Goal: Task Accomplishment & Management: Manage account settings

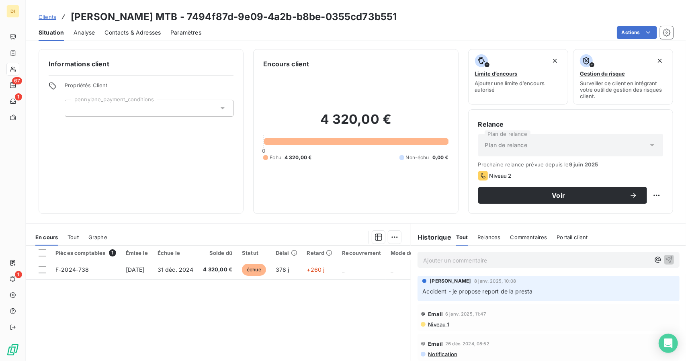
click at [135, 34] on span "Contacts & Adresses" at bounding box center [132, 33] width 56 height 8
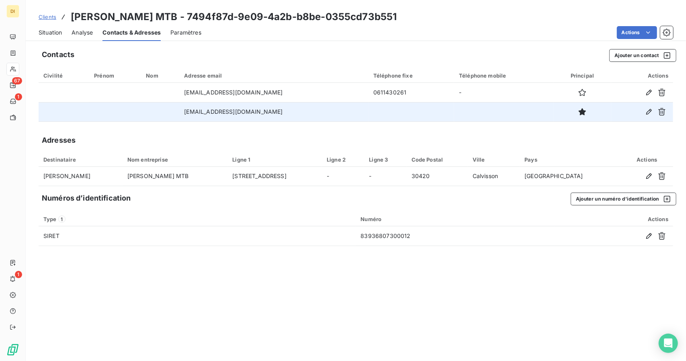
click at [215, 113] on td "hello@pjbike.fr" at bounding box center [273, 111] width 189 height 19
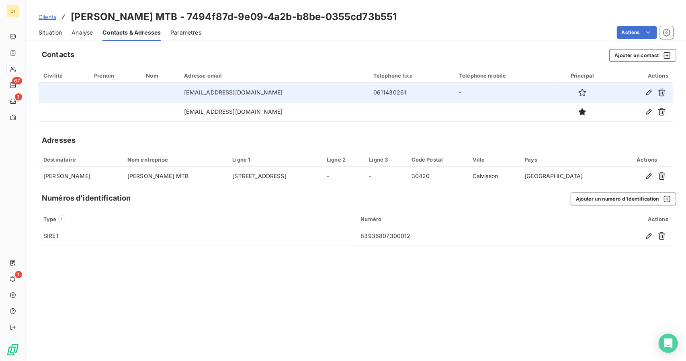
click at [235, 94] on td "pierremoniteurvtt@outlook.fr" at bounding box center [273, 92] width 189 height 19
copy td "pierremoniteurvtt@outlook.fr"
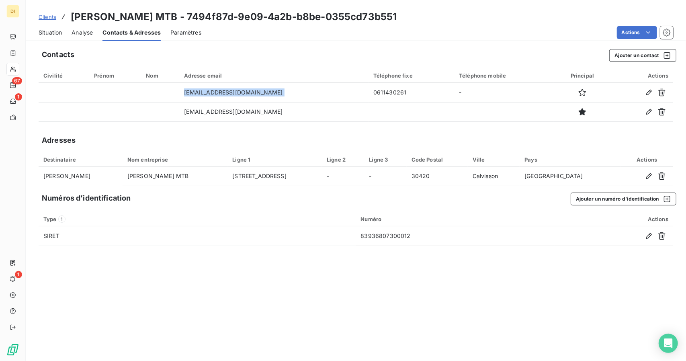
click at [43, 32] on span "Situation" at bounding box center [50, 33] width 23 height 8
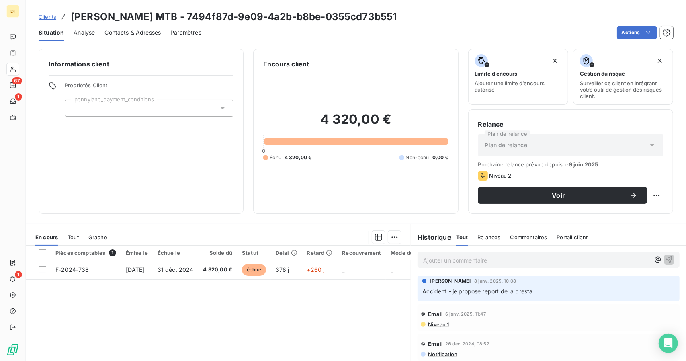
click at [124, 204] on div "Informations client Propriétés Client pennylane_payment_conditions" at bounding box center [141, 131] width 205 height 165
click at [651, 197] on html "DI 67 1 1 Clients Pierre Jean Moniteur MTB - 7494f87d-9e09-4a2b-b8be-0355cd73b5…" at bounding box center [343, 180] width 686 height 361
click at [627, 206] on div "Replanifier cette action" at bounding box center [617, 212] width 78 height 19
click at [623, 216] on div "Replanifier cette action" at bounding box center [617, 212] width 72 height 13
select select "8"
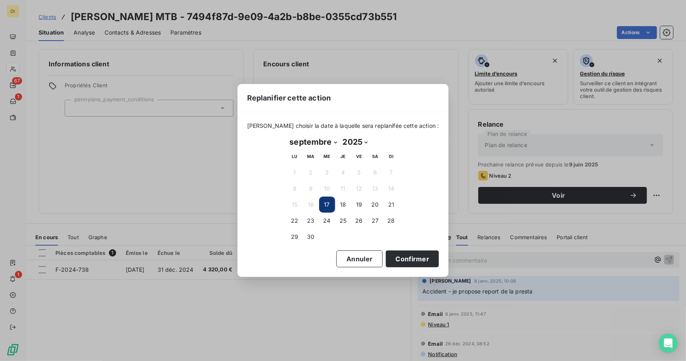
click at [324, 197] on button "17" at bounding box center [327, 204] width 16 height 16
click at [326, 203] on button "17" at bounding box center [327, 204] width 16 height 16
click at [386, 259] on button "Confirmer" at bounding box center [412, 258] width 53 height 17
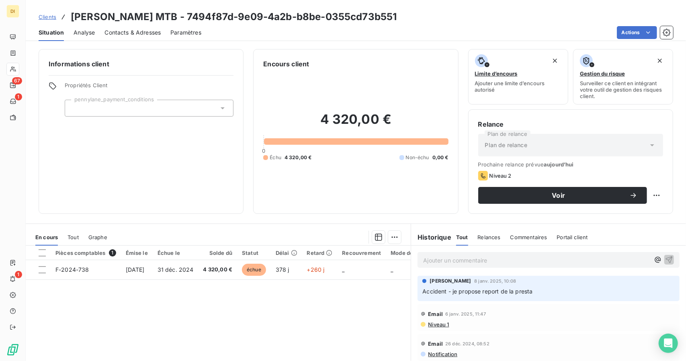
click at [494, 262] on p "Ajouter un commentaire ﻿" at bounding box center [536, 260] width 227 height 10
click at [557, 193] on span "Voir" at bounding box center [558, 195] width 141 height 6
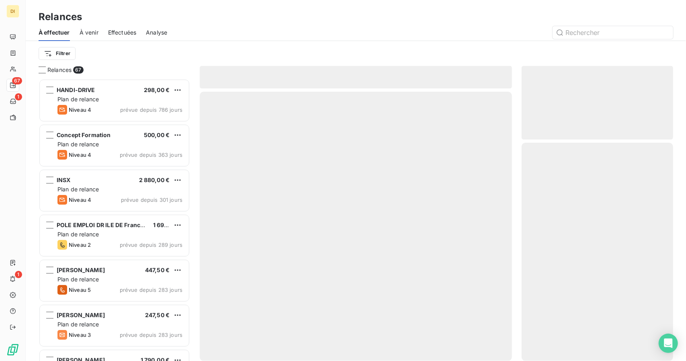
scroll to position [276, 145]
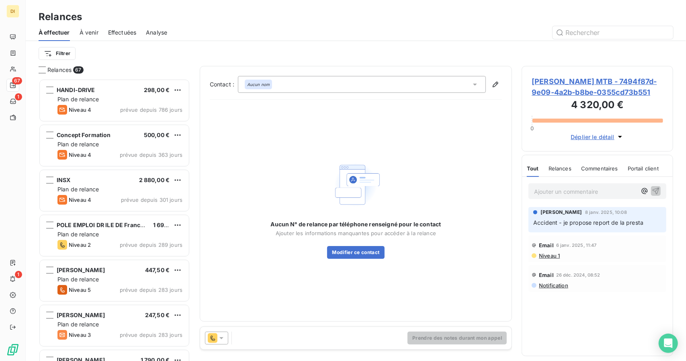
click at [221, 336] on icon at bounding box center [221, 338] width 8 height 8
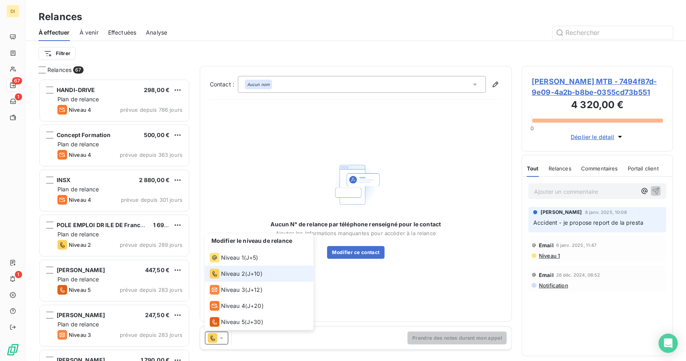
click at [267, 277] on li "Niveau 2 ( J+10 )" at bounding box center [259, 273] width 108 height 16
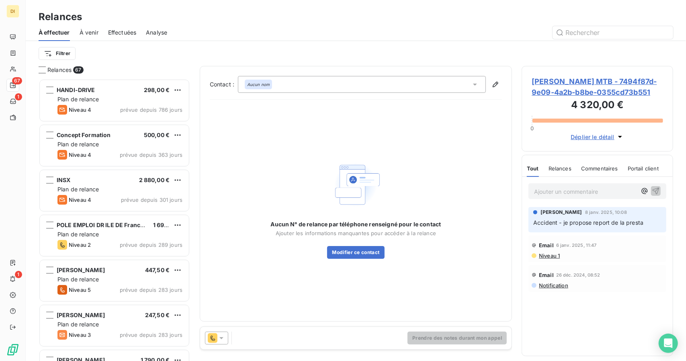
click at [369, 337] on div "Prendre des notes durant mon appel" at bounding box center [356, 338] width 312 height 22
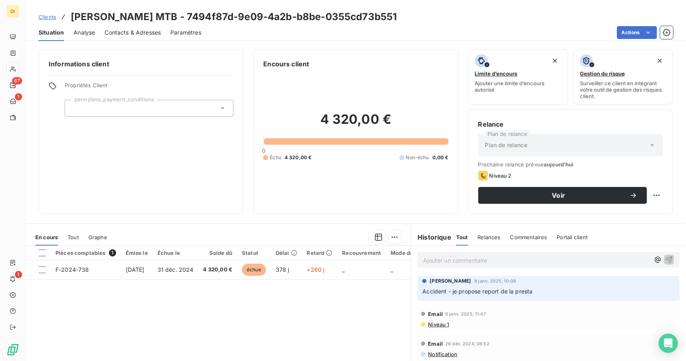
click at [132, 26] on div "Contacts & Adresses" at bounding box center [132, 32] width 56 height 17
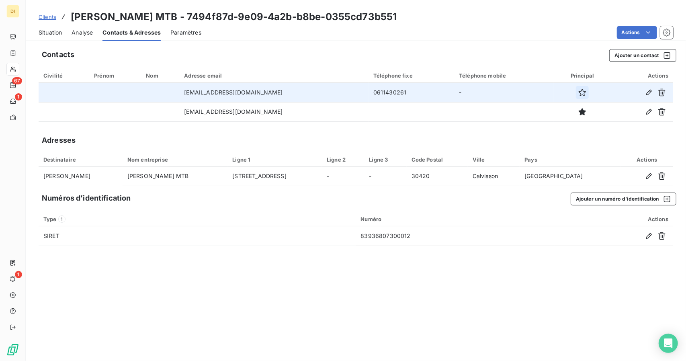
click at [578, 94] on icon "button" at bounding box center [582, 92] width 8 height 8
click at [47, 33] on span "Situation" at bounding box center [50, 33] width 23 height 8
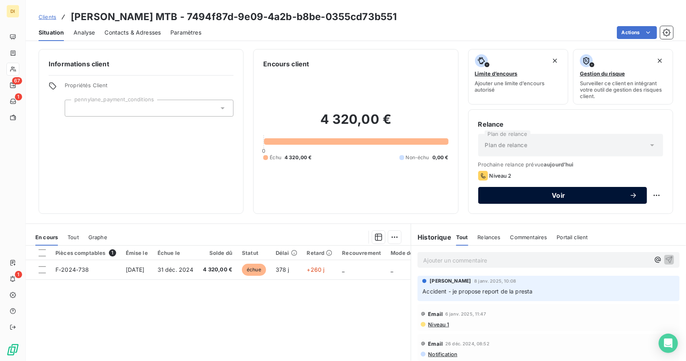
click at [610, 197] on span "Voir" at bounding box center [558, 195] width 141 height 6
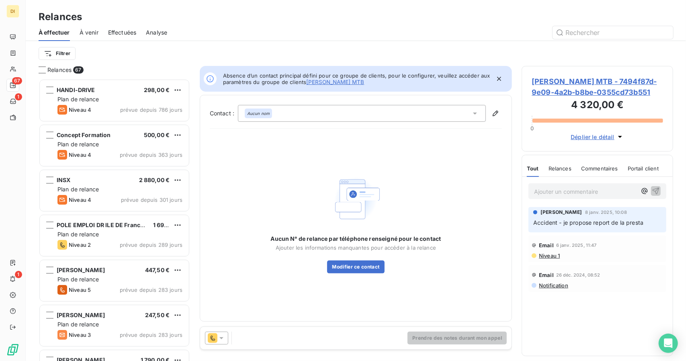
scroll to position [276, 145]
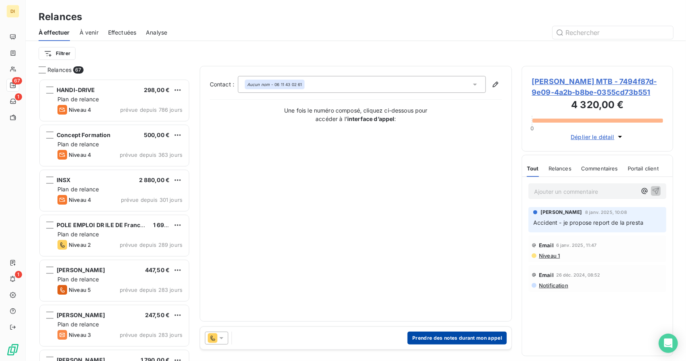
click at [429, 338] on button "Prendre des notes durant mon appel" at bounding box center [456, 337] width 99 height 13
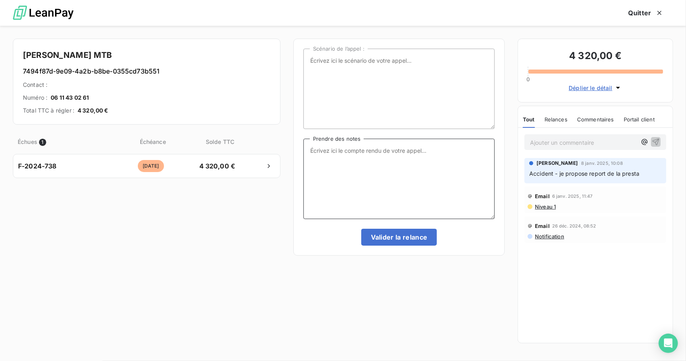
click at [387, 171] on textarea "Prendre des notes" at bounding box center [398, 179] width 191 height 80
type textarea "NRP"
click at [411, 242] on button "Valider la relance" at bounding box center [399, 237] width 76 height 17
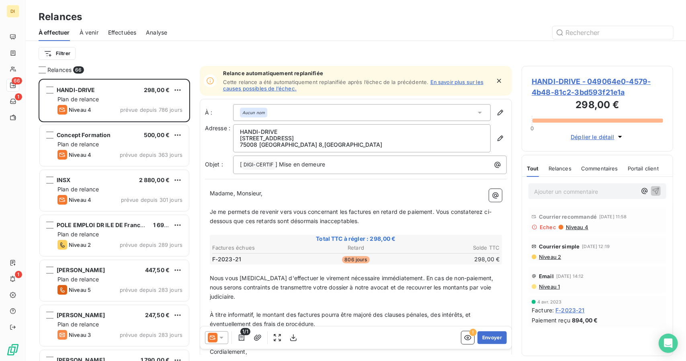
click at [535, 226] on icon at bounding box center [534, 227] width 6 height 6
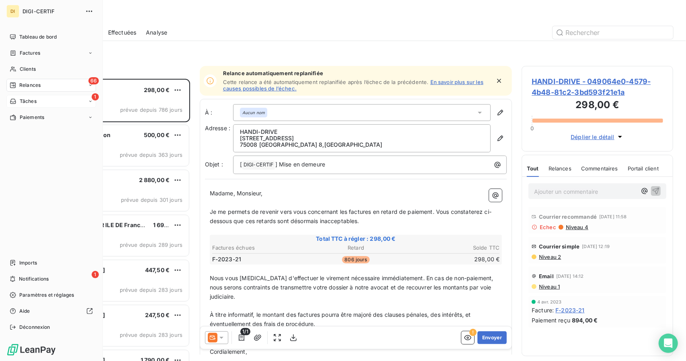
click at [41, 106] on div "1 Tâches" at bounding box center [51, 101] width 90 height 13
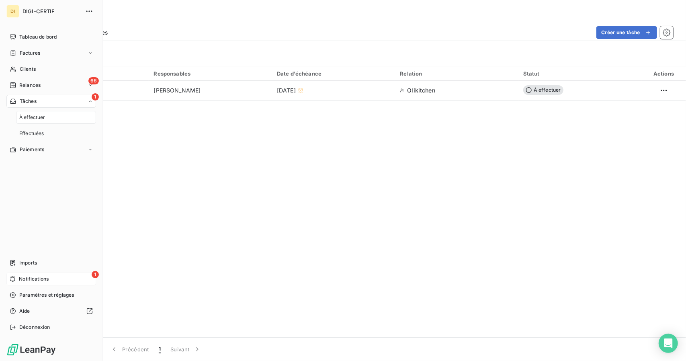
click at [58, 282] on div "1 Notifications" at bounding box center [51, 278] width 90 height 13
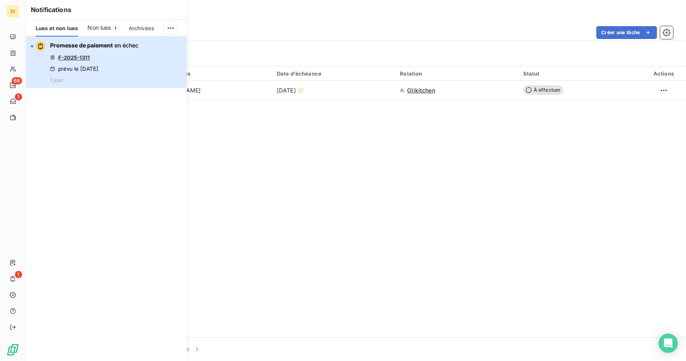
drag, startPoint x: 145, startPoint y: 66, endPoint x: 138, endPoint y: 18, distance: 48.7
click at [138, 18] on div "Notifications Lues et non lues Non lues 1 Archivées Promesse de paiement en éch…" at bounding box center [106, 180] width 161 height 361
click at [119, 70] on div "Promesse de paiement en échec F-2025-1311 prévu le 15 sept. 2025 1 jour" at bounding box center [94, 62] width 88 height 42
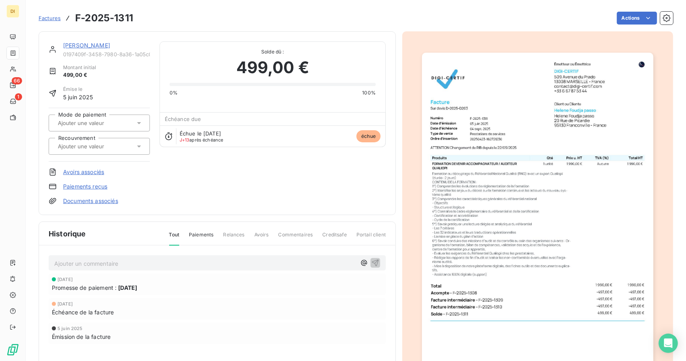
click at [412, 185] on div at bounding box center [537, 215] width 271 height 369
click at [500, 206] on img "button" at bounding box center [537, 216] width 231 height 327
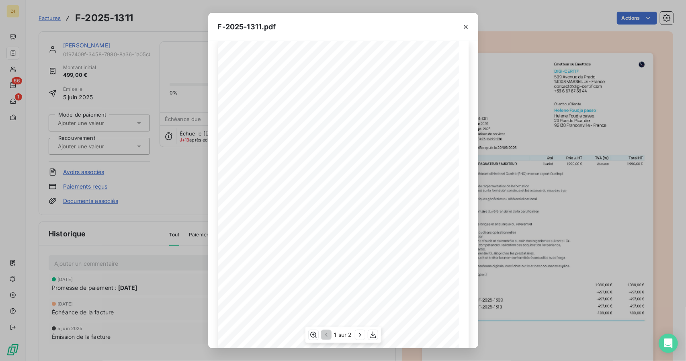
scroll to position [9, 0]
click at [536, 82] on div "F-2025-1311.pdf Émetteur ou Émettrice DIGI-CERTIF 509 Avenue du Prado 13008 MAR…" at bounding box center [343, 180] width 686 height 361
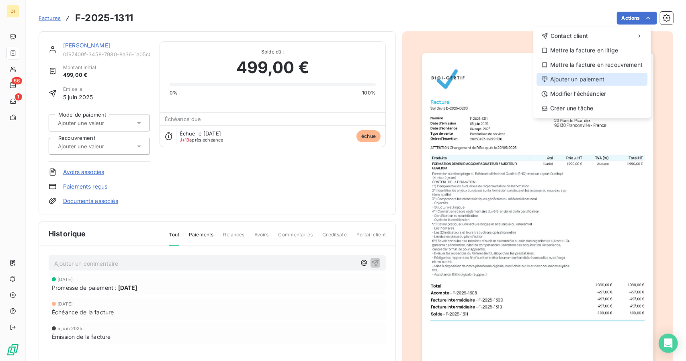
click at [614, 82] on div "Ajouter un paiement" at bounding box center [591, 79] width 111 height 13
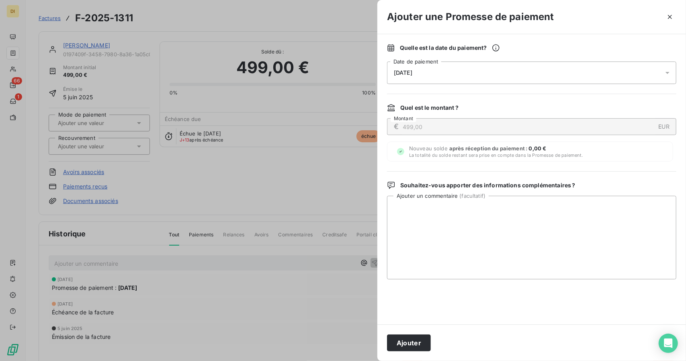
click at [597, 65] on div "18/09/2025" at bounding box center [531, 72] width 289 height 22
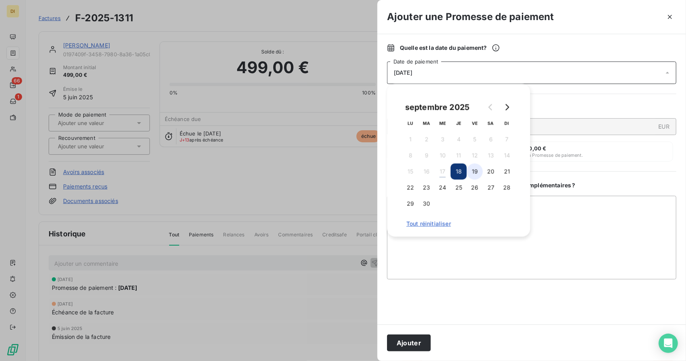
click at [473, 173] on button "19" at bounding box center [474, 171] width 16 height 16
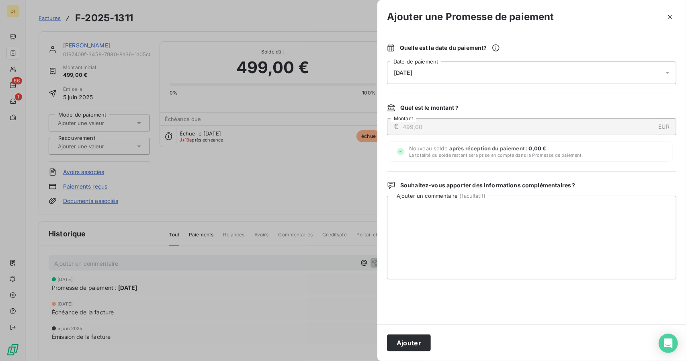
click at [486, 151] on span "après réception du paiement :" at bounding box center [489, 148] width 80 height 6
click at [570, 50] on div "Quelle est la date du paiement ?" at bounding box center [531, 48] width 289 height 8
click at [548, 86] on div "Quelle est la date du paiement ? 19/09/2025 Date de paiement Quel est le montan…" at bounding box center [531, 179] width 308 height 290
click at [566, 80] on div "19/09/2025" at bounding box center [531, 72] width 289 height 22
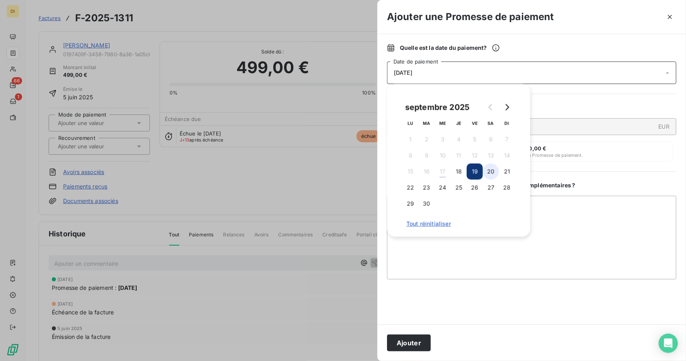
click at [493, 171] on button "20" at bounding box center [490, 171] width 16 height 16
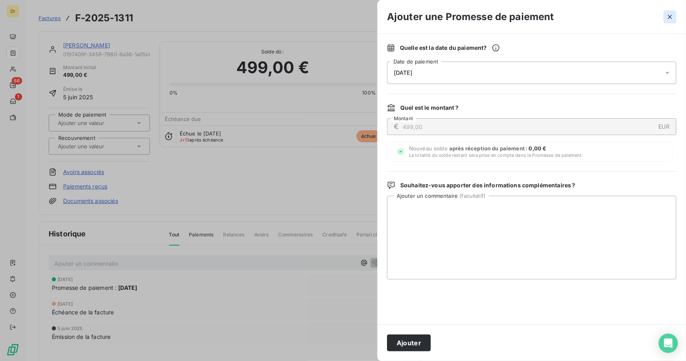
click at [669, 17] on icon "button" at bounding box center [669, 17] width 4 height 4
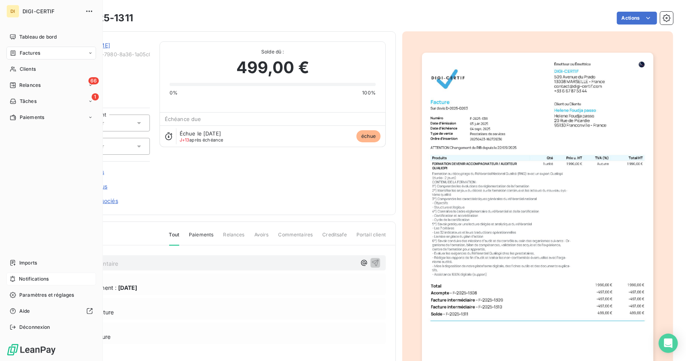
click at [20, 277] on span "Notifications" at bounding box center [34, 278] width 30 height 7
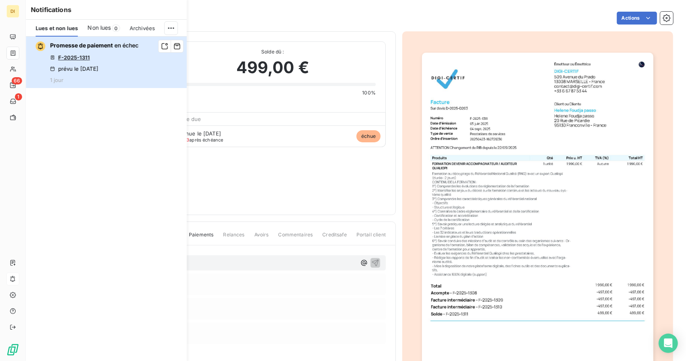
click at [110, 55] on div "Promesse de paiement en échec F-2025-1311 prévu le 15 sept. 2025 1 jour" at bounding box center [94, 62] width 88 height 42
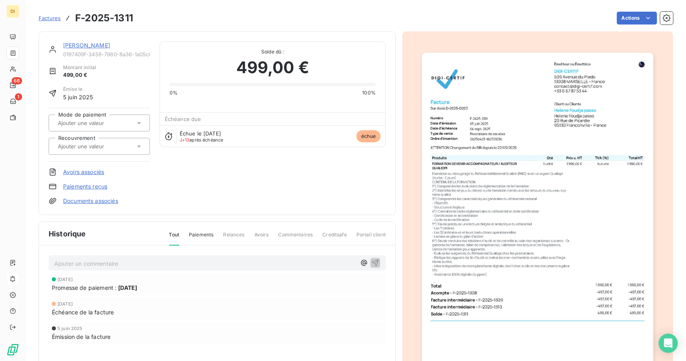
drag, startPoint x: 129, startPoint y: 43, endPoint x: 62, endPoint y: 40, distance: 66.8
click at [62, 40] on div "Helene Foudja passo 0197409f-3458-7980-8a36-1a05c08262be Montant initial 499,00…" at bounding box center [217, 123] width 357 height 184
copy link "Helene Foudja passo"
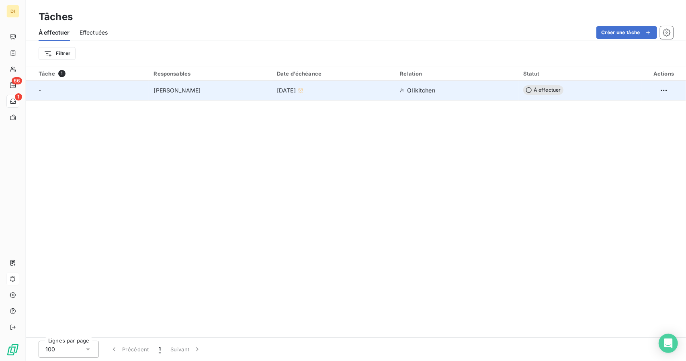
click at [331, 98] on td "15 sept. 2025" at bounding box center [333, 90] width 123 height 19
type input "15/09/2025"
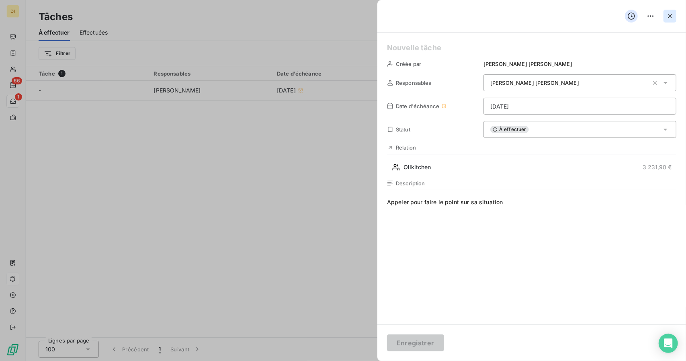
click at [676, 16] on button "button" at bounding box center [669, 16] width 13 height 13
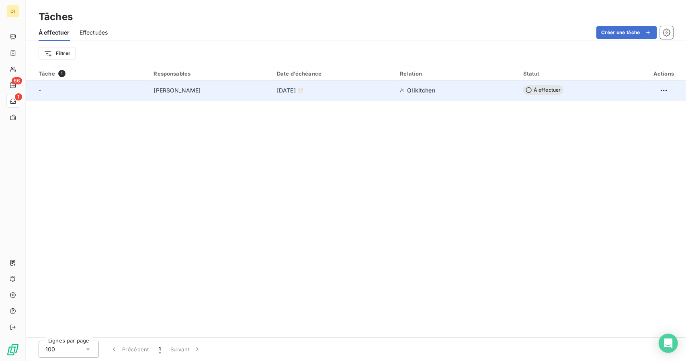
click at [87, 93] on div "-" at bounding box center [91, 90] width 105 height 8
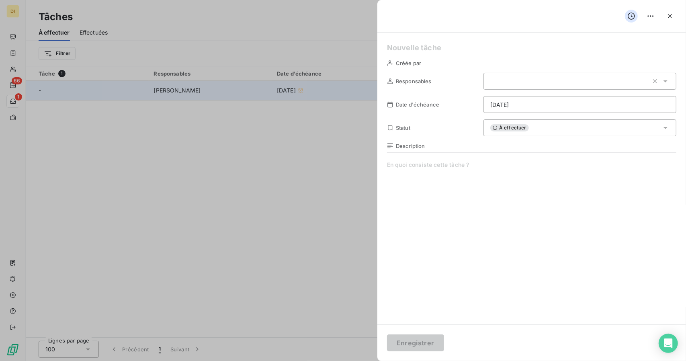
type input "[DATE]"
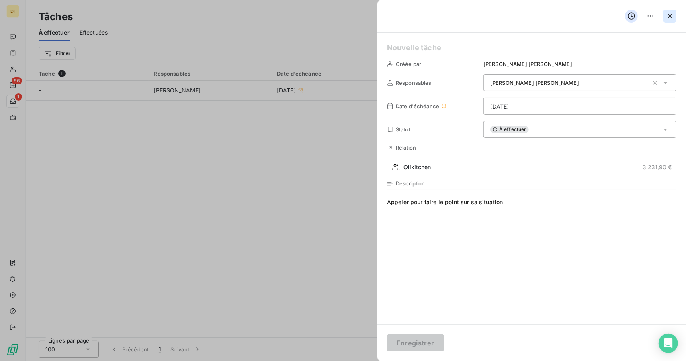
click at [670, 16] on icon "button" at bounding box center [669, 16] width 8 height 8
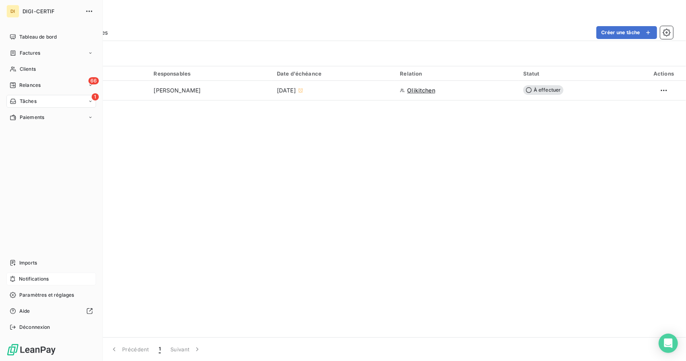
click at [41, 281] on span "Notifications" at bounding box center [34, 278] width 30 height 7
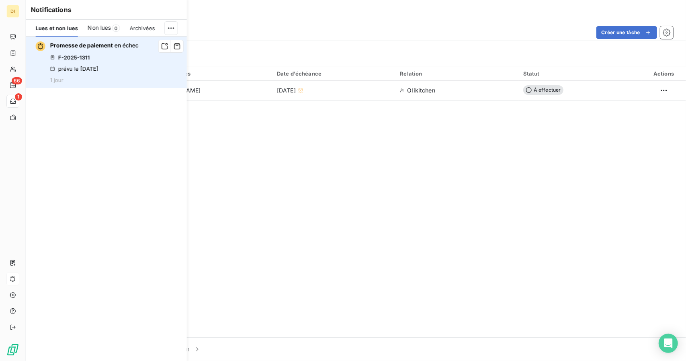
click at [69, 58] on link "F-2025-1311" at bounding box center [74, 57] width 32 height 6
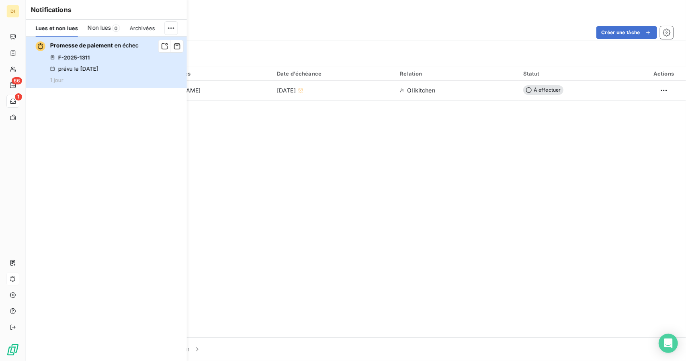
click at [112, 58] on div "Promesse de paiement en échec F-2025-1311 prévu le 15 sept. 2025 1 jour" at bounding box center [94, 62] width 88 height 42
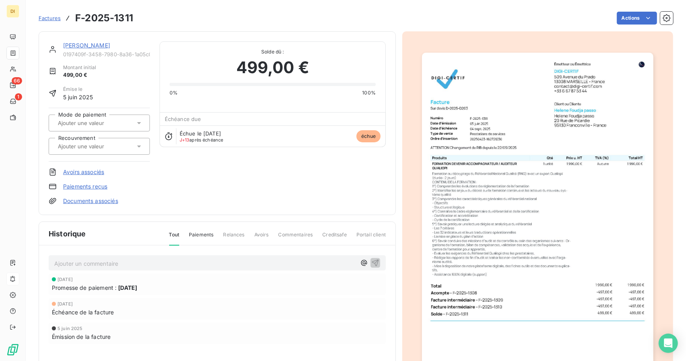
click at [71, 48] on link "[PERSON_NAME]" at bounding box center [86, 45] width 47 height 7
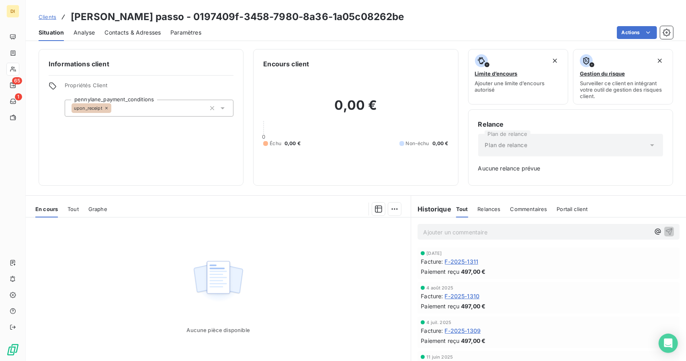
click at [144, 37] on div "Contacts & Adresses" at bounding box center [132, 32] width 56 height 17
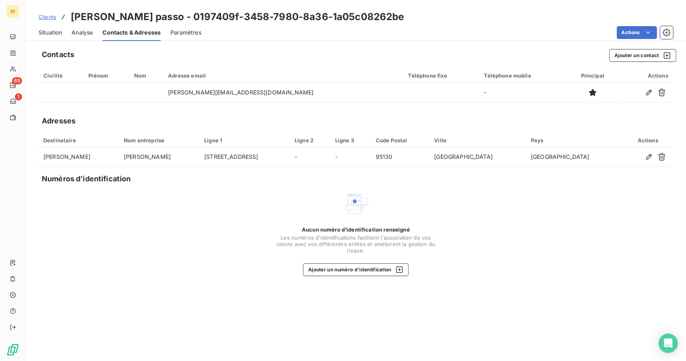
click at [51, 15] on span "Clients" at bounding box center [48, 17] width 18 height 6
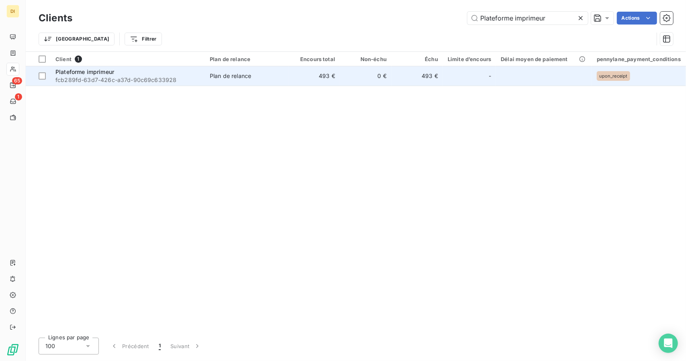
type input "Plateforme imprimeur"
click at [333, 81] on td "493 €" at bounding box center [313, 75] width 51 height 19
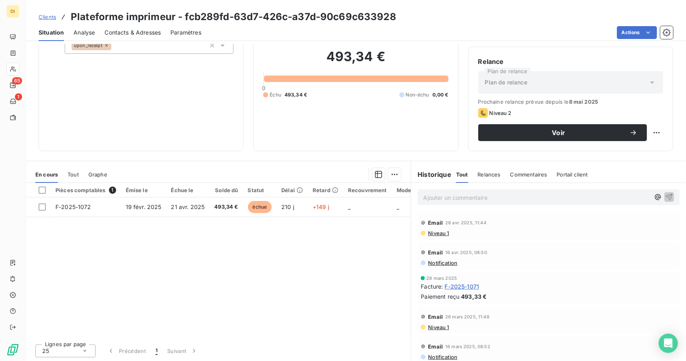
click at [131, 30] on span "Contacts & Adresses" at bounding box center [132, 33] width 56 height 8
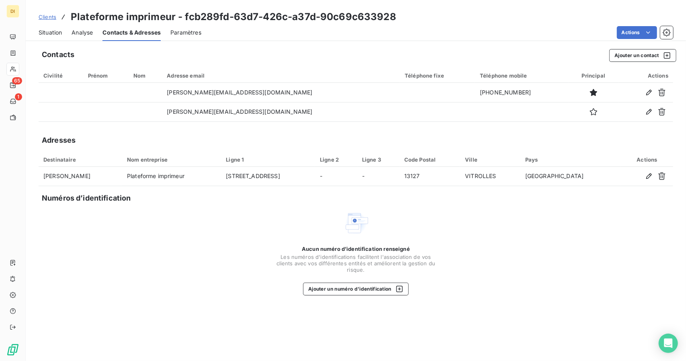
click at [51, 36] on span "Situation" at bounding box center [50, 33] width 23 height 8
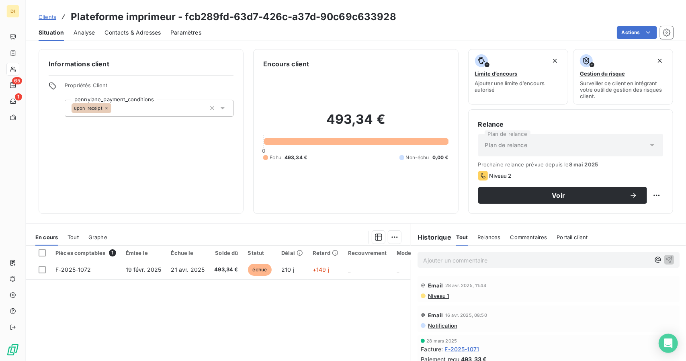
click at [141, 40] on div "Contacts & Adresses" at bounding box center [132, 32] width 56 height 17
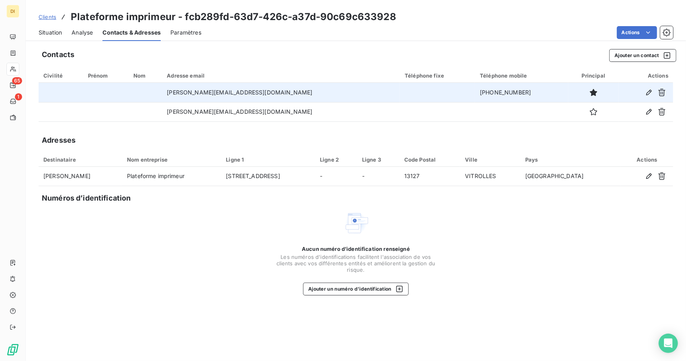
click at [481, 97] on td "+33 6 48 98 74 14" at bounding box center [521, 92] width 93 height 19
click at [485, 89] on td "+33 6 48 98 74 14" at bounding box center [521, 92] width 93 height 19
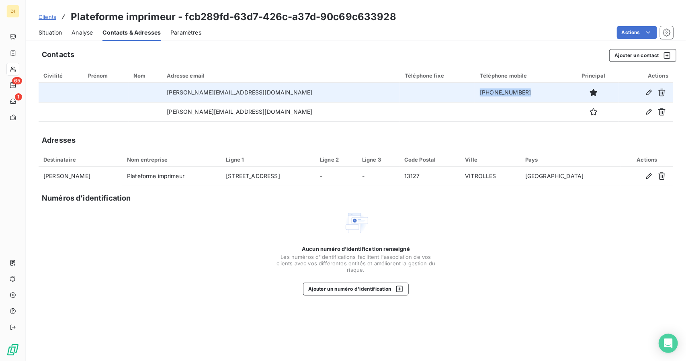
click at [485, 89] on td "+33 6 48 98 74 14" at bounding box center [521, 92] width 93 height 19
copy tr "+33 6 48 98 74 14"
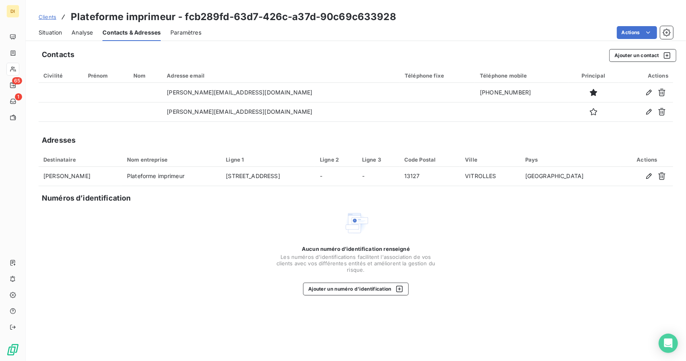
click at [619, 12] on div "Clients Plateforme imprimeur - fcb289fd-63d7-426c-a37d-90c69c633928" at bounding box center [356, 17] width 660 height 14
click at [194, 53] on div "Contacts Ajouter un contact" at bounding box center [359, 55] width 634 height 13
click at [80, 32] on span "Analyse" at bounding box center [81, 33] width 21 height 8
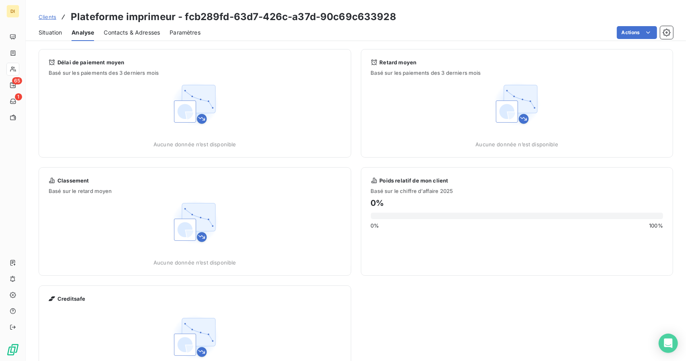
click at [43, 32] on span "Situation" at bounding box center [50, 33] width 23 height 8
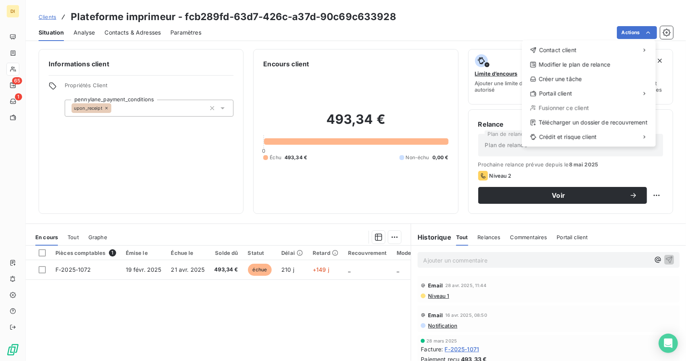
click at [483, 287] on html "DI 65 1 Clients Plateforme imprimeur - fcb289fd-63d7-426c-a37d-90c69c633928 Sit…" at bounding box center [343, 180] width 686 height 361
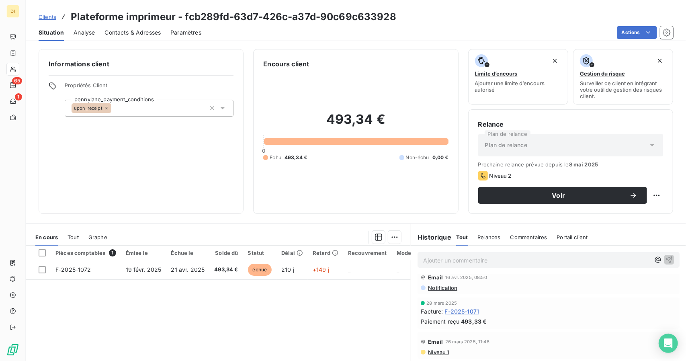
scroll to position [37, 0]
click at [469, 310] on span "F-2025-1071" at bounding box center [462, 311] width 35 height 8
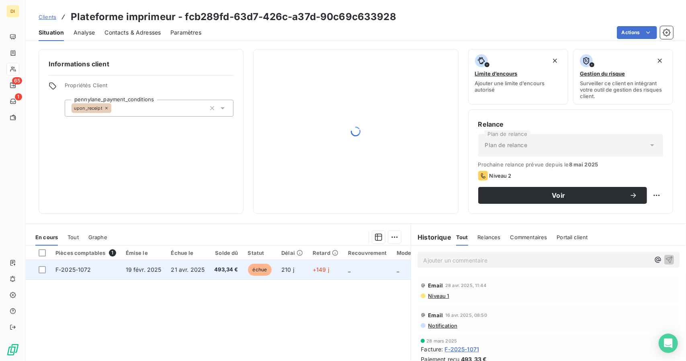
click at [195, 264] on td "21 avr. 2025" at bounding box center [187, 269] width 43 height 19
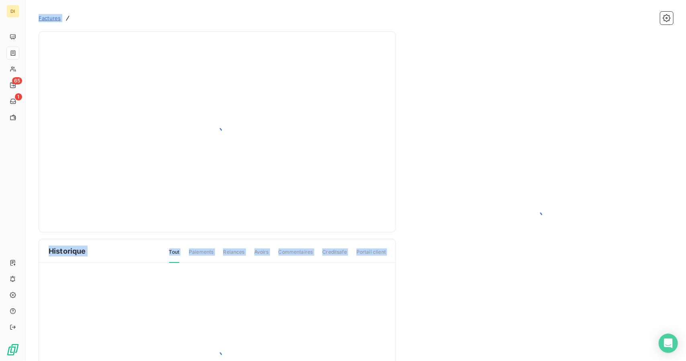
click at [195, 264] on div at bounding box center [217, 356] width 356 height 186
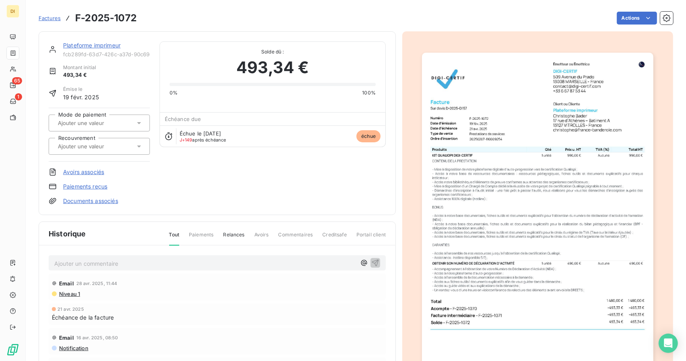
click at [556, 18] on div "Actions" at bounding box center [409, 18] width 527 height 13
click at [625, 15] on html "DI 65 1 Factures F-2025-1072 Actions Plateforme imprimeur fcb289fd-63d7-426c-a3…" at bounding box center [343, 180] width 686 height 361
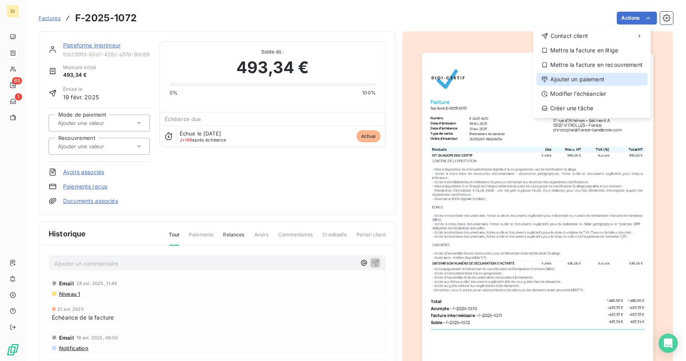
click at [598, 84] on div "Ajouter un paiement" at bounding box center [591, 79] width 111 height 13
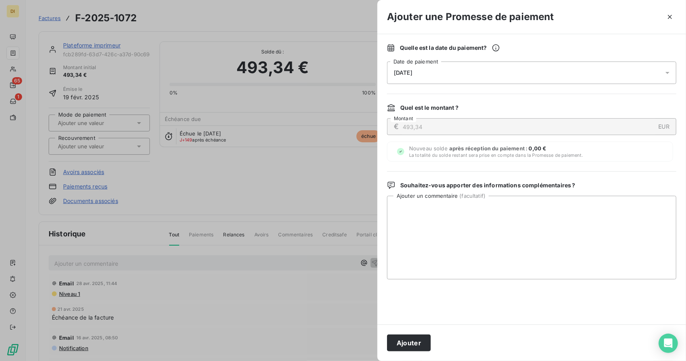
click at [451, 76] on div "18/09/2025" at bounding box center [531, 72] width 289 height 22
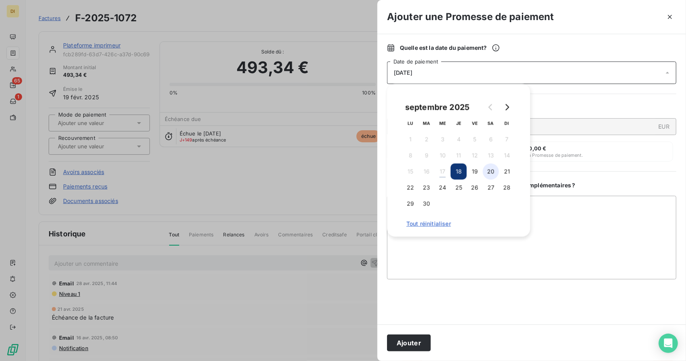
click at [496, 176] on button "20" at bounding box center [490, 171] width 16 height 16
click at [492, 174] on button "20" at bounding box center [490, 171] width 16 height 16
click at [590, 176] on div "Quelle est la date du paiement ? 20/09/2025 Date de paiement Quel est le montan…" at bounding box center [531, 179] width 308 height 290
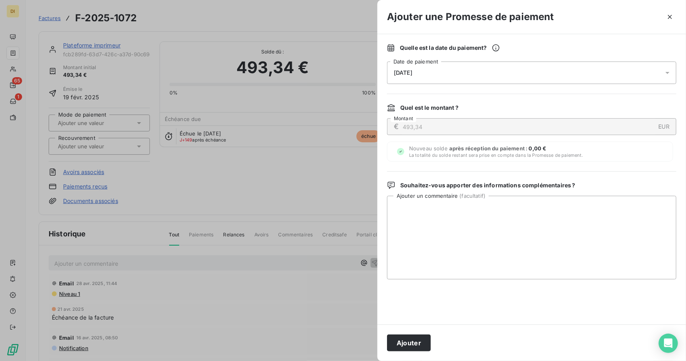
click at [476, 69] on div "20/09/2025" at bounding box center [531, 72] width 289 height 22
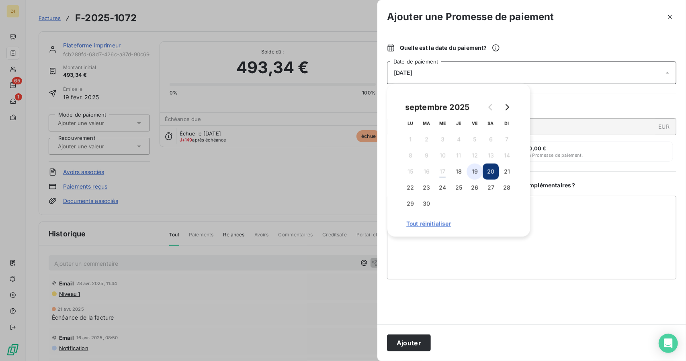
click at [472, 171] on button "19" at bounding box center [474, 171] width 16 height 16
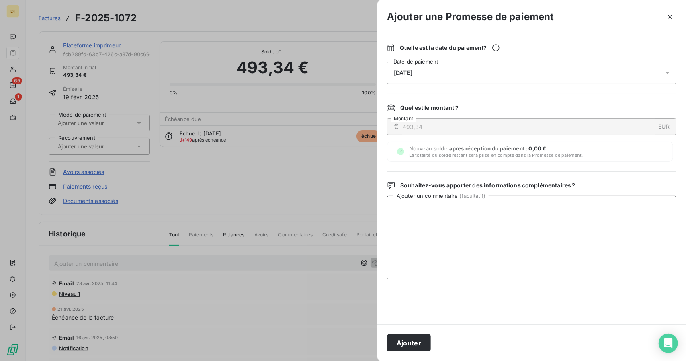
click at [494, 276] on textarea "Ajouter un commentaire ( facultatif )" at bounding box center [531, 238] width 289 height 84
click at [489, 300] on div at bounding box center [531, 302] width 289 height 26
click at [433, 69] on div "19/09/2025" at bounding box center [531, 72] width 289 height 22
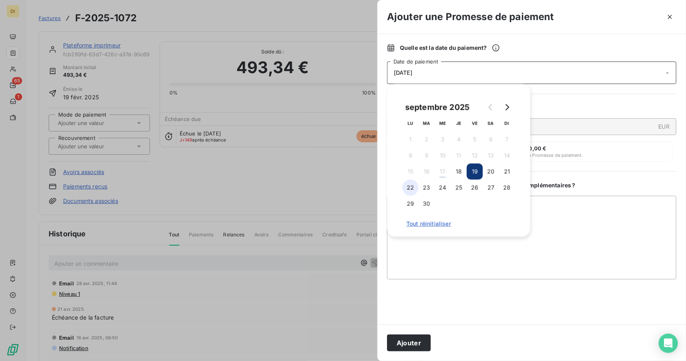
click at [413, 185] on button "22" at bounding box center [410, 188] width 16 height 16
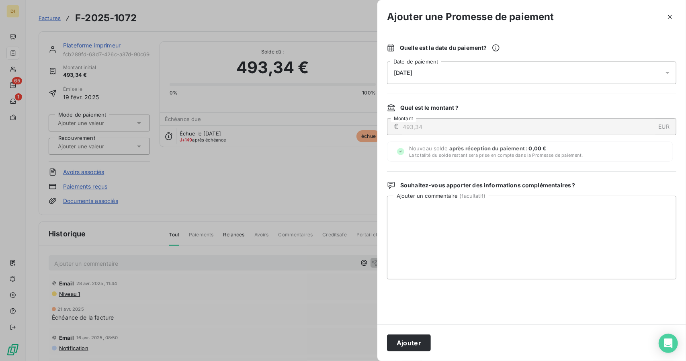
click at [467, 299] on div at bounding box center [531, 302] width 289 height 26
click at [405, 344] on button "Ajouter" at bounding box center [409, 342] width 44 height 17
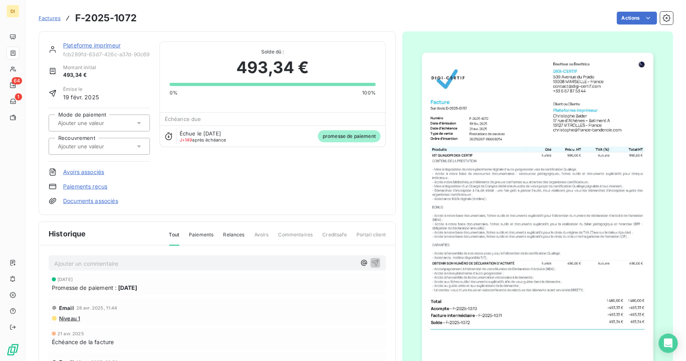
click at [96, 45] on link "Plateforme imprimeur" at bounding box center [91, 45] width 57 height 7
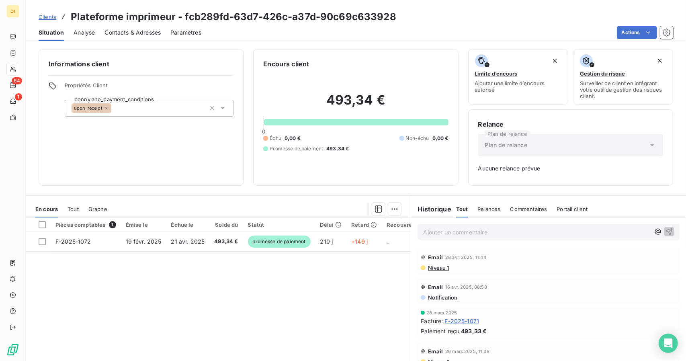
click at [469, 229] on p "Ajouter un commentaire ﻿" at bounding box center [536, 232] width 227 height 10
click at [665, 230] on icon "button" at bounding box center [668, 231] width 7 height 7
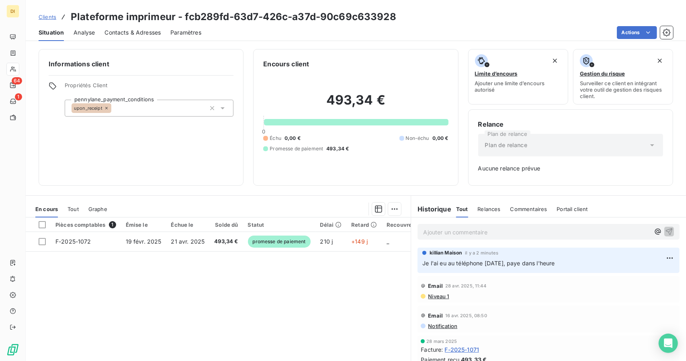
drag, startPoint x: 0, startPoint y: 306, endPoint x: 230, endPoint y: 36, distance: 354.4
click at [230, 36] on div "Actions" at bounding box center [442, 32] width 462 height 13
click at [49, 16] on span "Clients" at bounding box center [48, 17] width 18 height 6
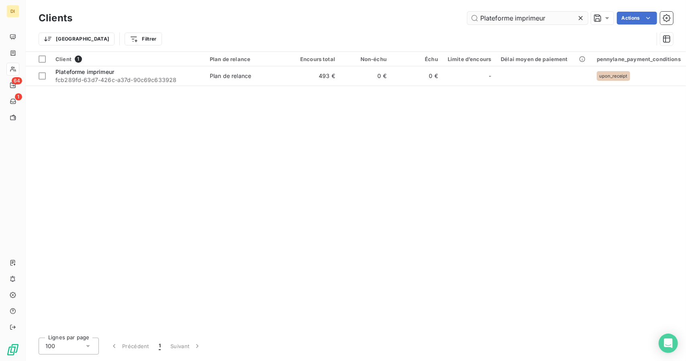
click at [515, 19] on input "Plateforme imprimeur" at bounding box center [527, 18] width 120 height 13
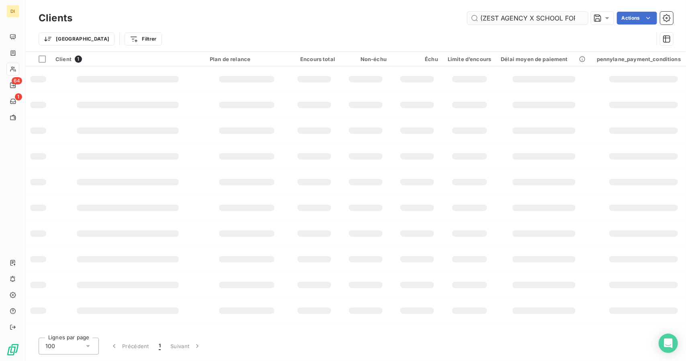
scroll to position [0, 24]
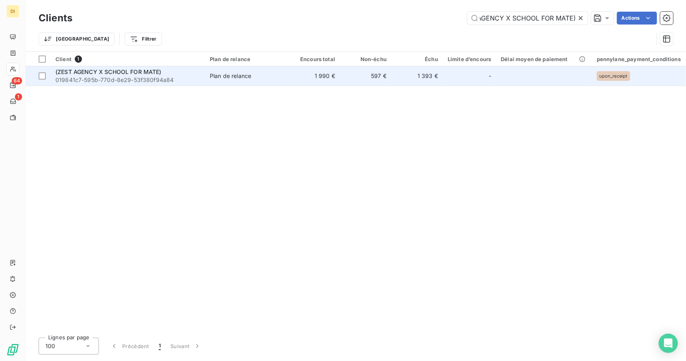
type input "(ZEST AGENCY X SCHOOL FOR MATE)"
click at [378, 73] on td "597 €" at bounding box center [365, 75] width 51 height 19
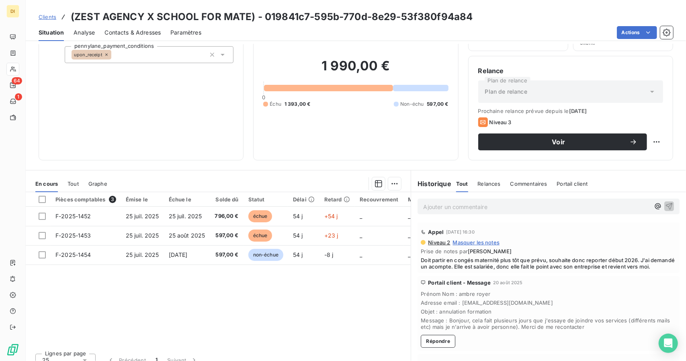
scroll to position [54, 0]
click at [145, 33] on span "Contacts & Adresses" at bounding box center [132, 33] width 56 height 8
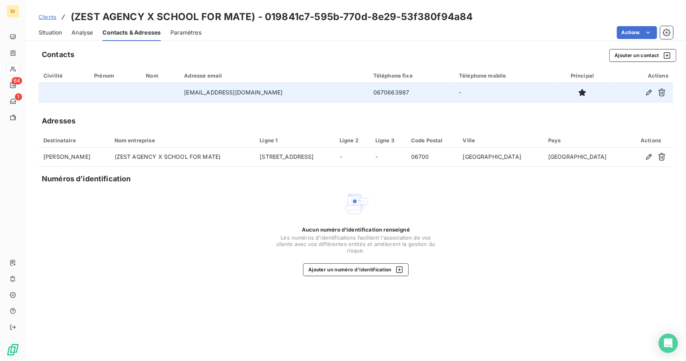
click at [216, 93] on td "[EMAIL_ADDRESS][DOMAIN_NAME]" at bounding box center [273, 92] width 189 height 19
copy td "[EMAIL_ADDRESS][DOMAIN_NAME]"
click at [368, 89] on td "0670663987" at bounding box center [411, 92] width 86 height 19
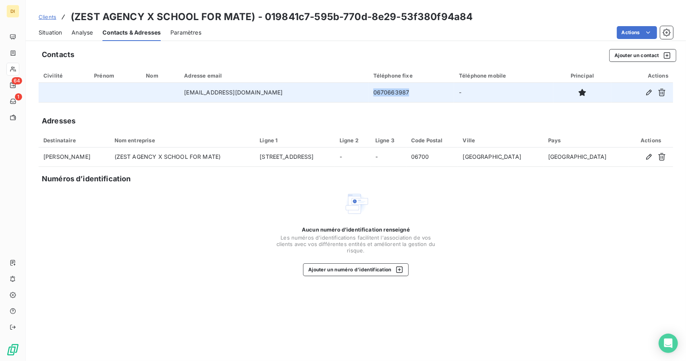
click at [368, 89] on td "0670663987" at bounding box center [411, 92] width 86 height 19
copy td "0670663987"
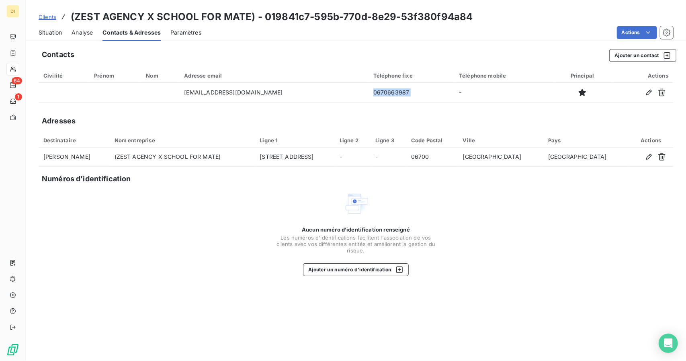
click at [49, 15] on span "Clients" at bounding box center [48, 17] width 18 height 6
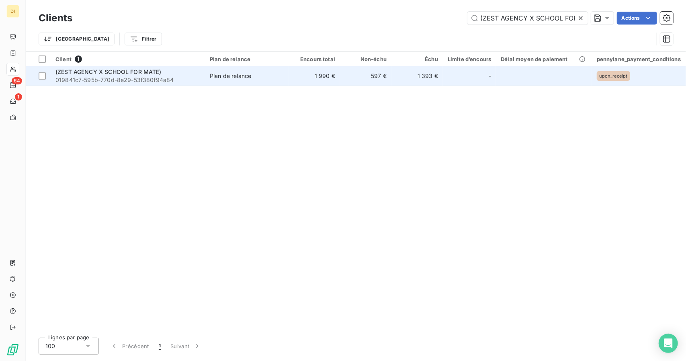
click at [282, 70] on td "Plan de relance" at bounding box center [247, 75] width 84 height 19
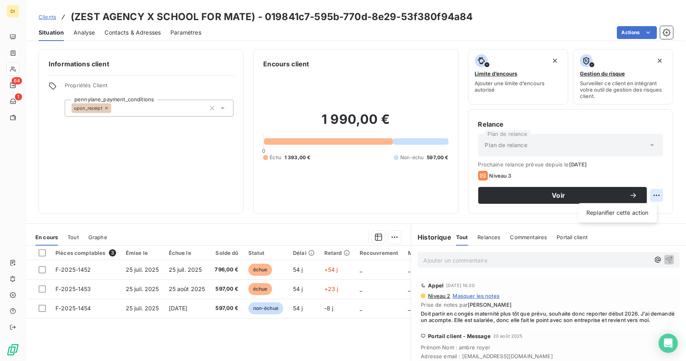
click at [650, 193] on html "DI 64 1 Clients (ZEST AGENCY X SCHOOL FOR MATE) - 019841c7-595b-770d-8e29-53f38…" at bounding box center [343, 180] width 686 height 361
click at [638, 217] on div "Replanifier cette action" at bounding box center [617, 212] width 72 height 13
select select "8"
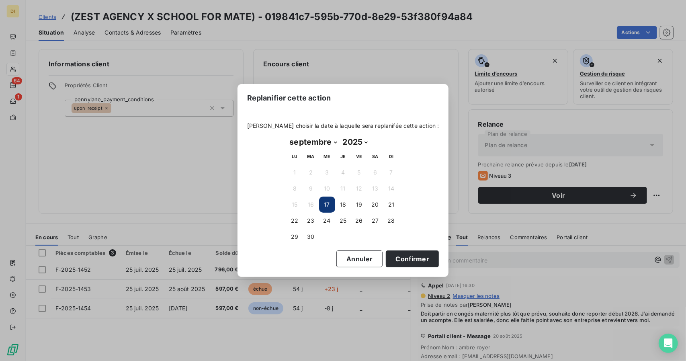
click at [329, 206] on button "17" at bounding box center [327, 204] width 16 height 16
click at [329, 204] on button "17" at bounding box center [327, 204] width 16 height 16
click at [404, 261] on button "Confirmer" at bounding box center [412, 258] width 53 height 17
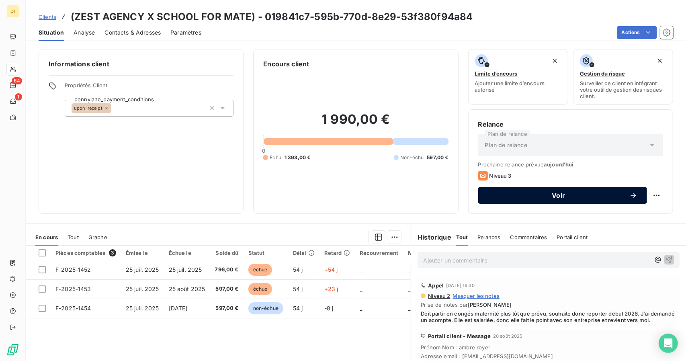
click at [569, 191] on div "Voir" at bounding box center [562, 195] width 149 height 8
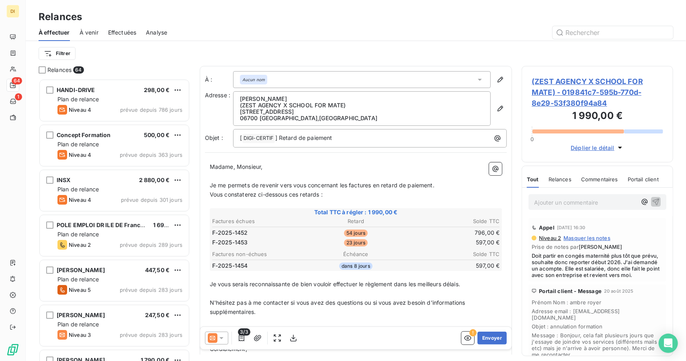
scroll to position [276, 145]
click at [221, 339] on icon at bounding box center [221, 338] width 8 height 8
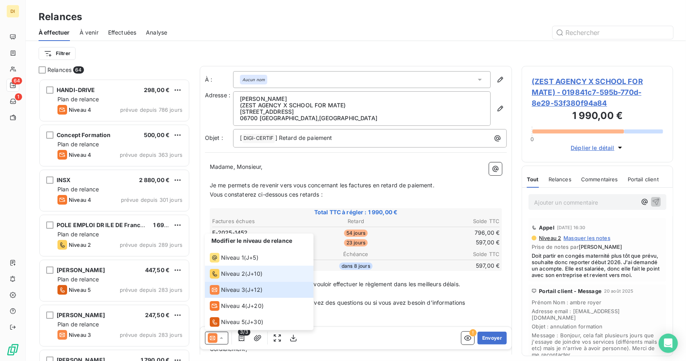
click at [249, 276] on span "J+10 )" at bounding box center [254, 273] width 15 height 8
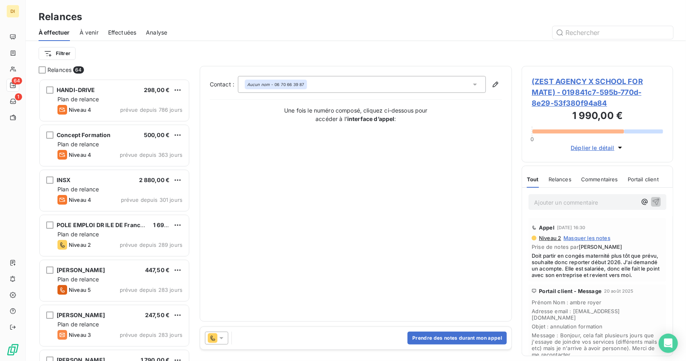
click at [325, 336] on div "Prendre des notes durant mon appel" at bounding box center [356, 338] width 312 height 22
click at [449, 340] on button "Prendre des notes durant mon appel" at bounding box center [456, 337] width 99 height 13
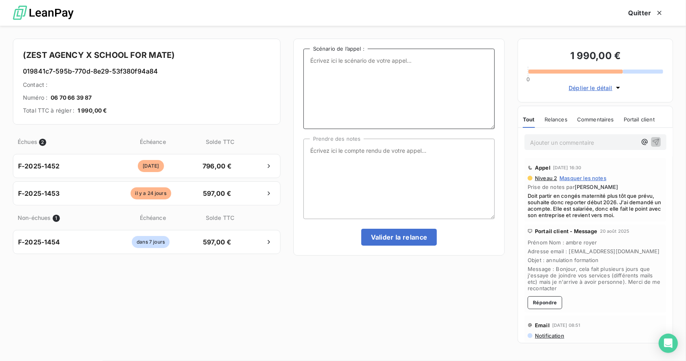
click at [360, 88] on textarea "Scénario de l’appel :" at bounding box center [398, 89] width 191 height 80
click at [362, 165] on textarea "Prendre des notes" at bounding box center [398, 179] width 191 height 80
click at [360, 160] on textarea "Prendre des notes" at bounding box center [398, 179] width 191 height 80
type textarea "NRP [DATE]"
click at [378, 237] on button "Valider la relance" at bounding box center [399, 237] width 76 height 17
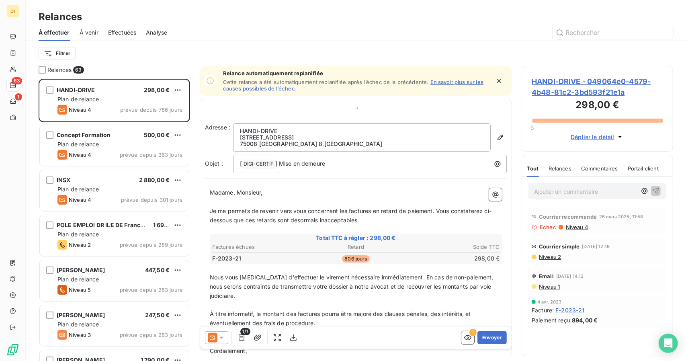
scroll to position [276, 145]
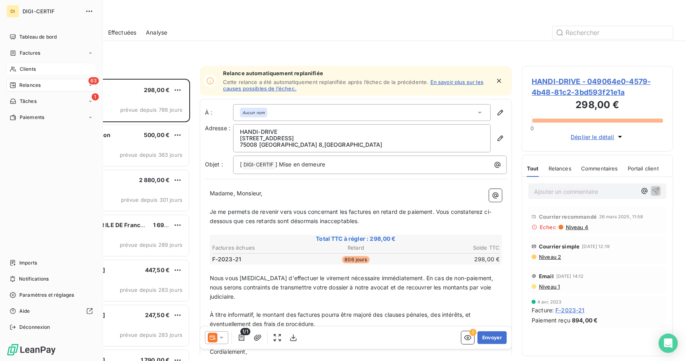
click at [14, 69] on icon at bounding box center [13, 69] width 6 height 5
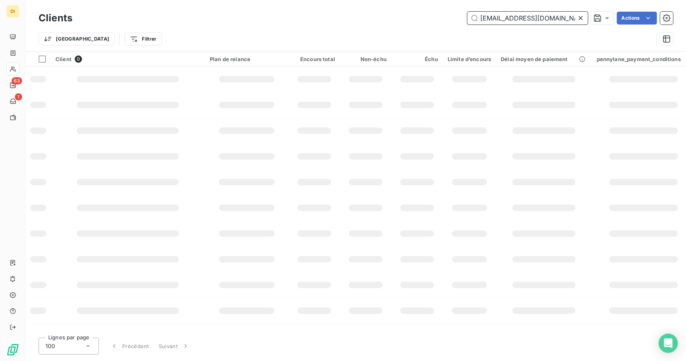
type input "[EMAIL_ADDRESS][DOMAIN_NAME]"
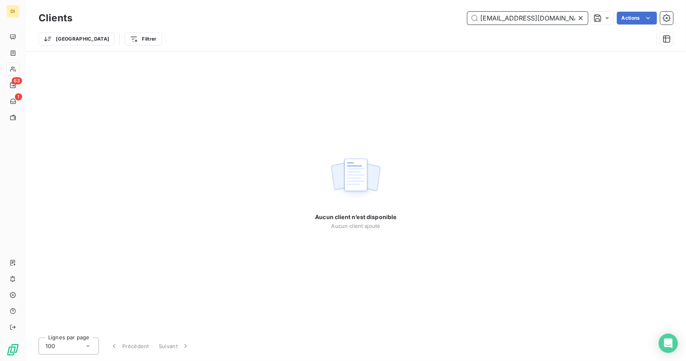
click at [496, 21] on input "[EMAIL_ADDRESS][DOMAIN_NAME]" at bounding box center [527, 18] width 120 height 13
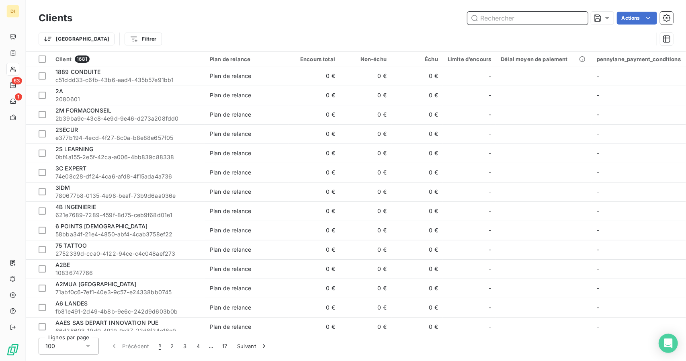
paste input "(ZEST AGENCY X SCHOOL FOR MATE)"
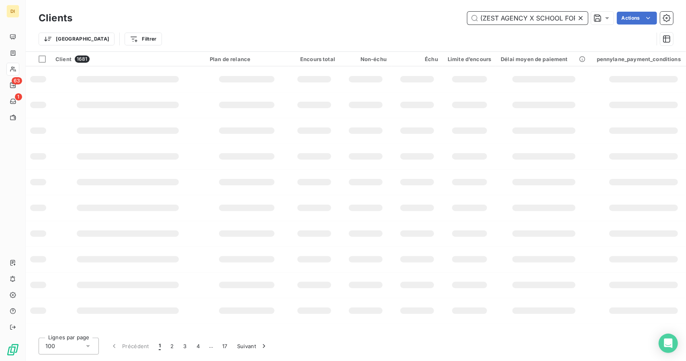
scroll to position [0, 24]
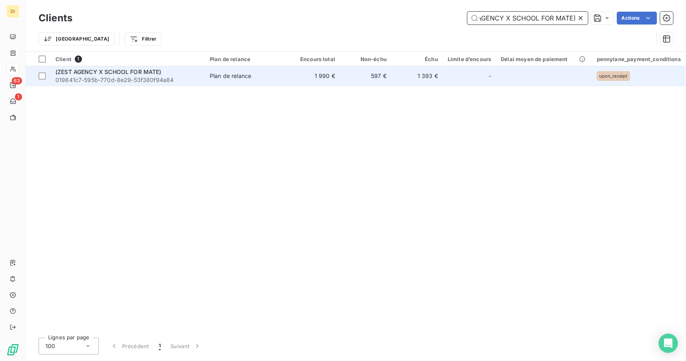
type input "(ZEST AGENCY X SCHOOL FOR MATE)"
click at [240, 75] on div "Plan de relance" at bounding box center [230, 76] width 41 height 8
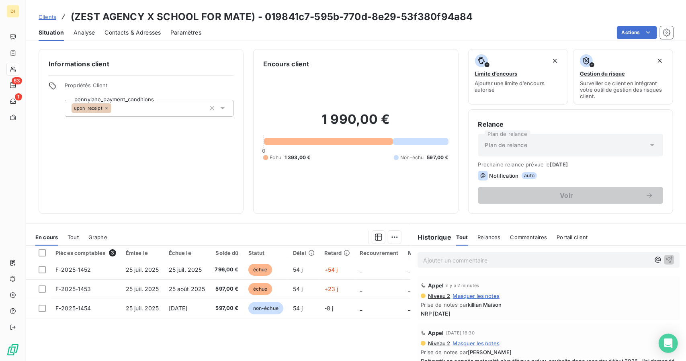
click at [127, 33] on span "Contacts & Adresses" at bounding box center [132, 33] width 56 height 8
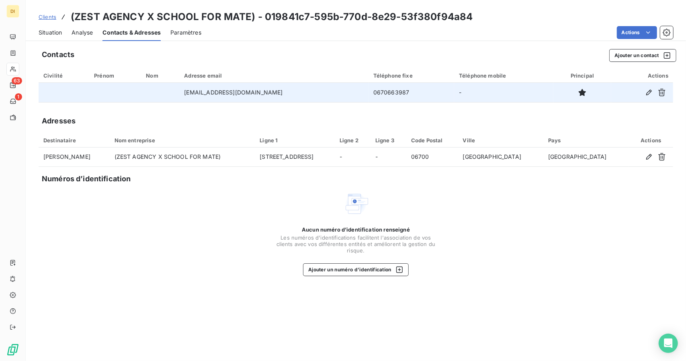
click at [211, 92] on td "[EMAIL_ADDRESS][DOMAIN_NAME]" at bounding box center [273, 92] width 189 height 19
copy td "[EMAIL_ADDRESS][DOMAIN_NAME]"
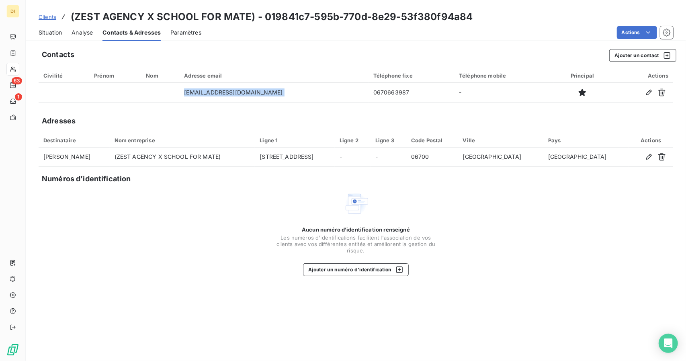
click at [43, 15] on span "Clients" at bounding box center [48, 17] width 18 height 6
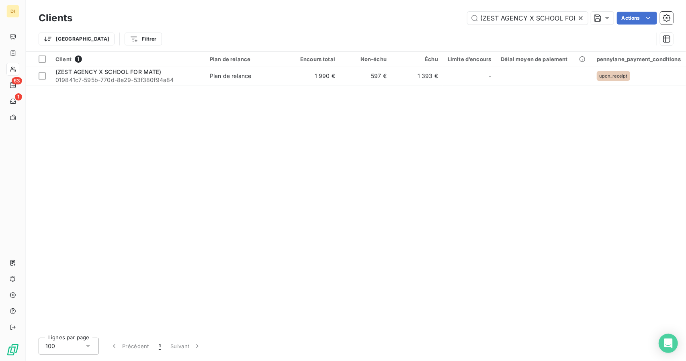
scroll to position [0, 24]
click at [508, 15] on input "(ZEST AGENCY X SCHOOL FOR MATE)" at bounding box center [527, 18] width 120 height 13
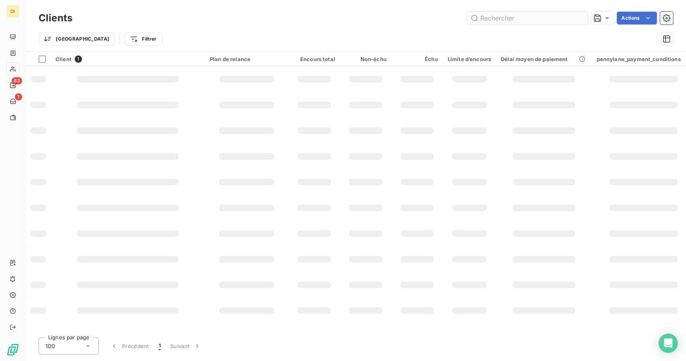
scroll to position [0, 0]
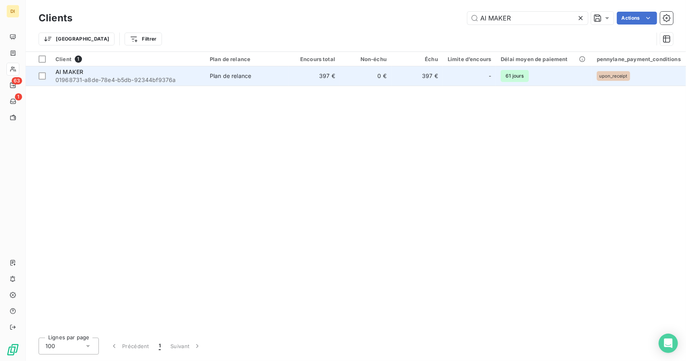
type input "AI MAKER"
click at [307, 80] on td "397 €" at bounding box center [313, 75] width 51 height 19
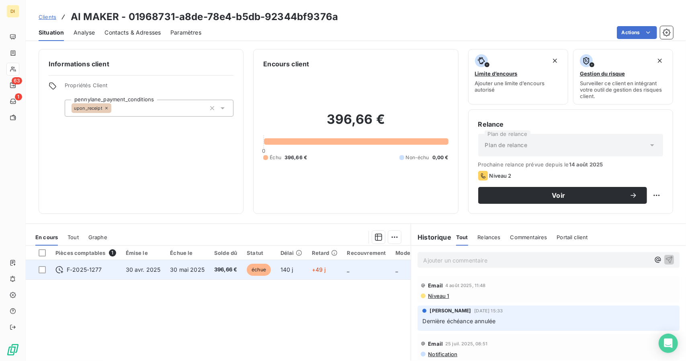
click at [370, 269] on td "_" at bounding box center [366, 269] width 49 height 19
